Goal: Check status: Check status

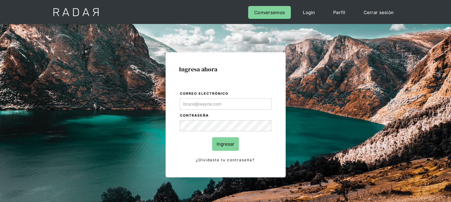
type input "kinta.morioka@monnetpayments.com"
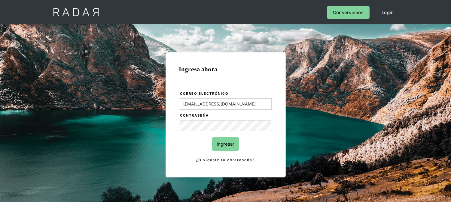
drag, startPoint x: 231, startPoint y: 141, endPoint x: 228, endPoint y: 140, distance: 3.7
click at [231, 142] on input "Ingresar" at bounding box center [225, 144] width 27 height 14
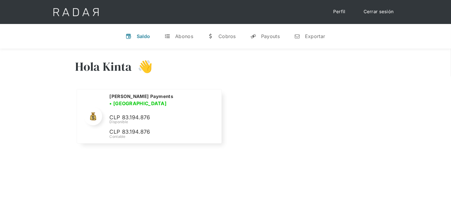
click at [391, 11] on link "Cerrar sesión" at bounding box center [378, 12] width 42 height 12
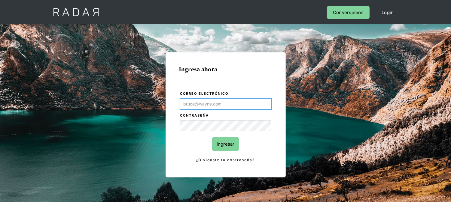
type input "[EMAIL_ADDRESS][DOMAIN_NAME]"
click at [223, 155] on form "Correo electrónico kinta.morioka@monnetpayments.com Contraseña Ingresar ¿Olvida…" at bounding box center [225, 127] width 92 height 73
click at [222, 146] on input "Ingresar" at bounding box center [225, 144] width 27 height 14
type input "[EMAIL_ADDRESS][DOMAIN_NAME]"
click at [228, 140] on form "Correo electrónico kinta.morioka@monnetpayments.com Contraseña Ingresar ¿Olvida…" at bounding box center [225, 127] width 92 height 73
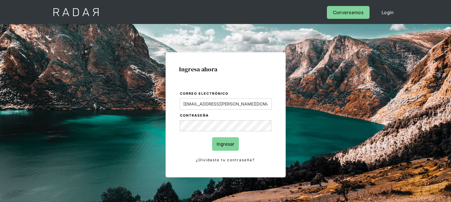
click at [228, 141] on input "Ingresar" at bounding box center [225, 144] width 27 height 14
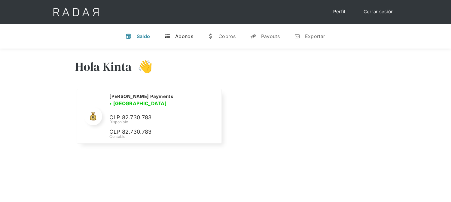
click at [193, 35] on link "t Abonos" at bounding box center [178, 37] width 38 height 16
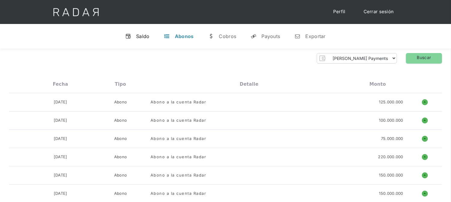
click at [145, 37] on div "Saldo" at bounding box center [143, 36] width 14 height 6
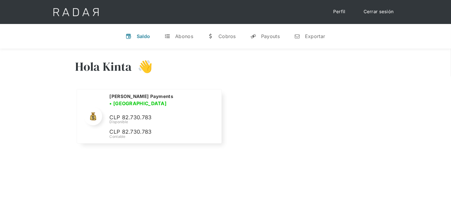
click at [363, 10] on link "Cerrar sesión" at bounding box center [378, 12] width 42 height 12
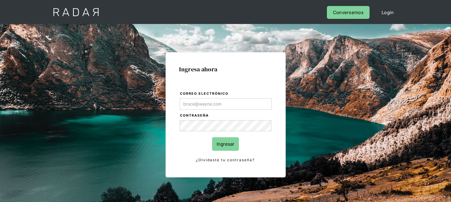
type input "[EMAIL_ADDRESS][PERSON_NAME][DOMAIN_NAME]"
click at [229, 137] on form "Correo electrónico kinta.morioka@monnetpayments.com Contraseña Ingresar ¿Olvida…" at bounding box center [225, 127] width 92 height 73
click at [228, 143] on input "Ingresar" at bounding box center [225, 144] width 27 height 14
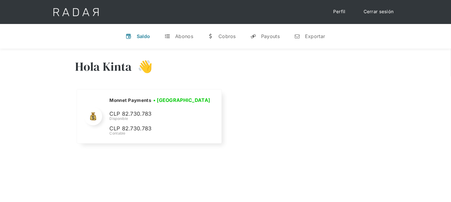
click at [371, 13] on link "Cerrar sesión" at bounding box center [378, 12] width 42 height 12
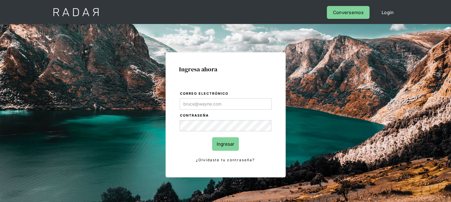
type input "[EMAIL_ADDRESS][DOMAIN_NAME]"
click at [224, 143] on input "Ingresar" at bounding box center [225, 144] width 27 height 14
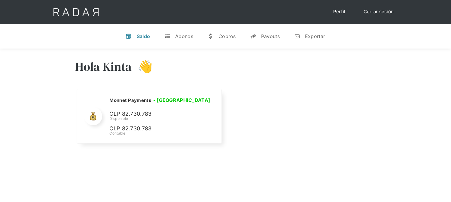
click at [367, 16] on link "Cerrar sesión" at bounding box center [378, 12] width 42 height 12
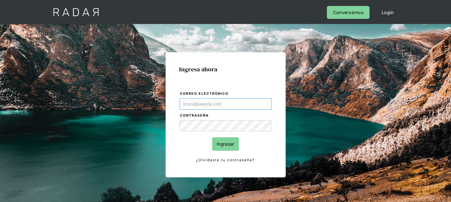
type input "[EMAIL_ADDRESS][DOMAIN_NAME]"
click at [227, 146] on input "Ingresar" at bounding box center [225, 144] width 27 height 14
